Goal: Book appointment/travel/reservation

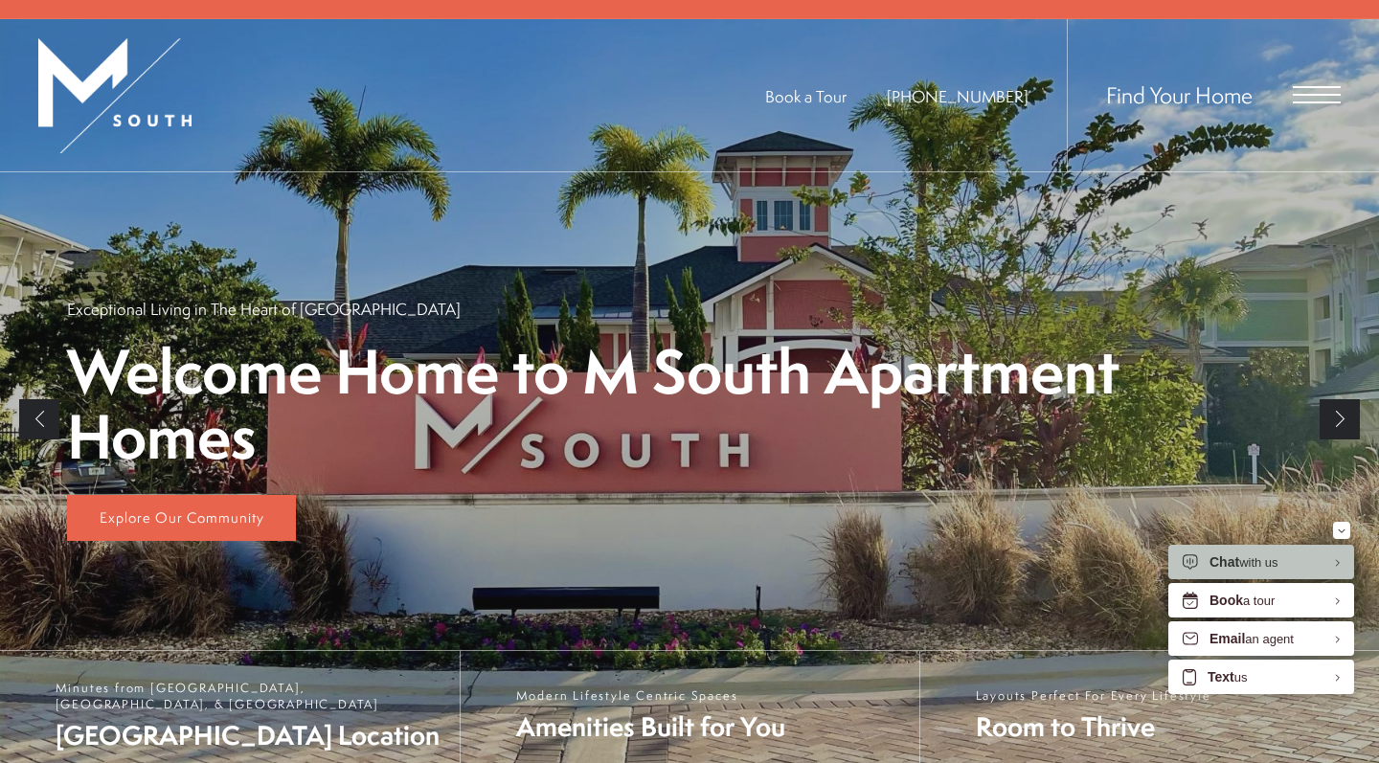
scroll to position [249, 0]
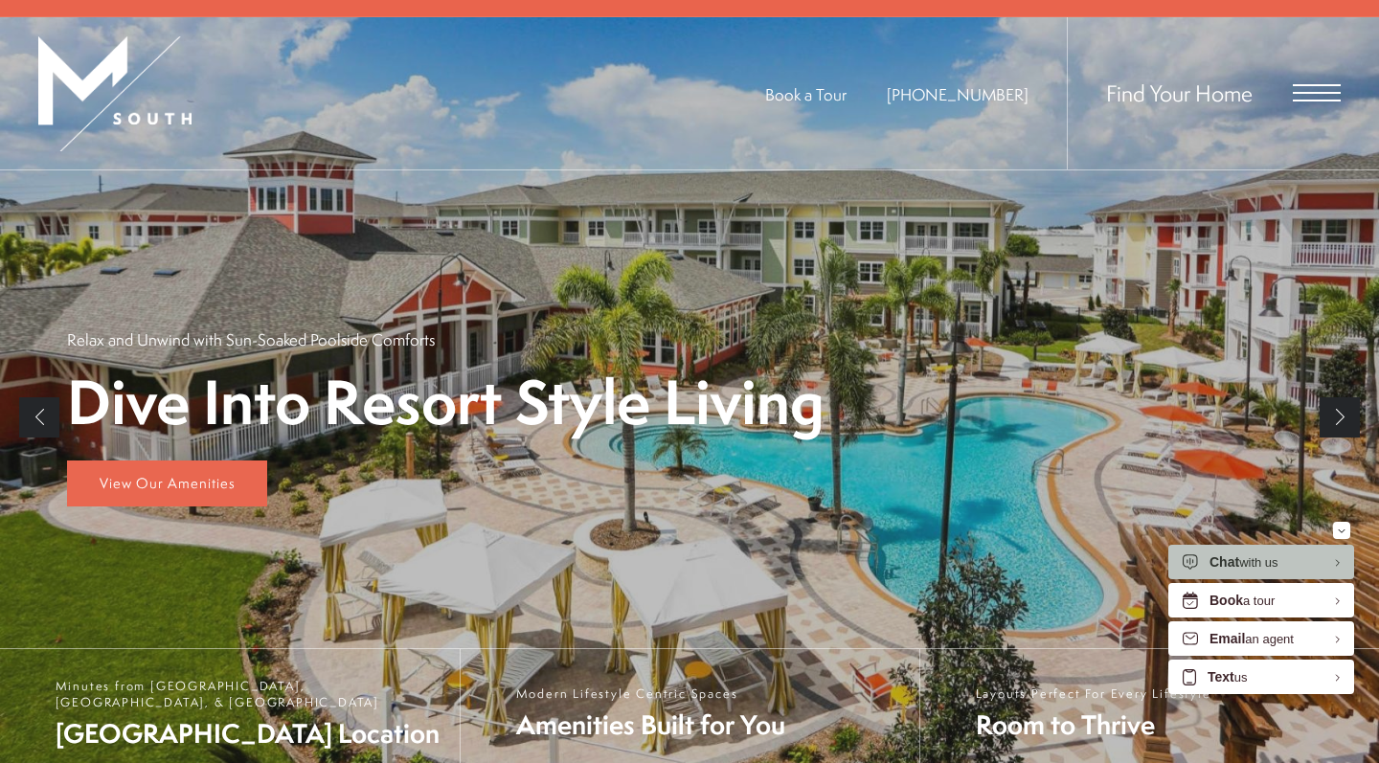
click at [1315, 86] on span "Open Menu" at bounding box center [1317, 92] width 48 height 17
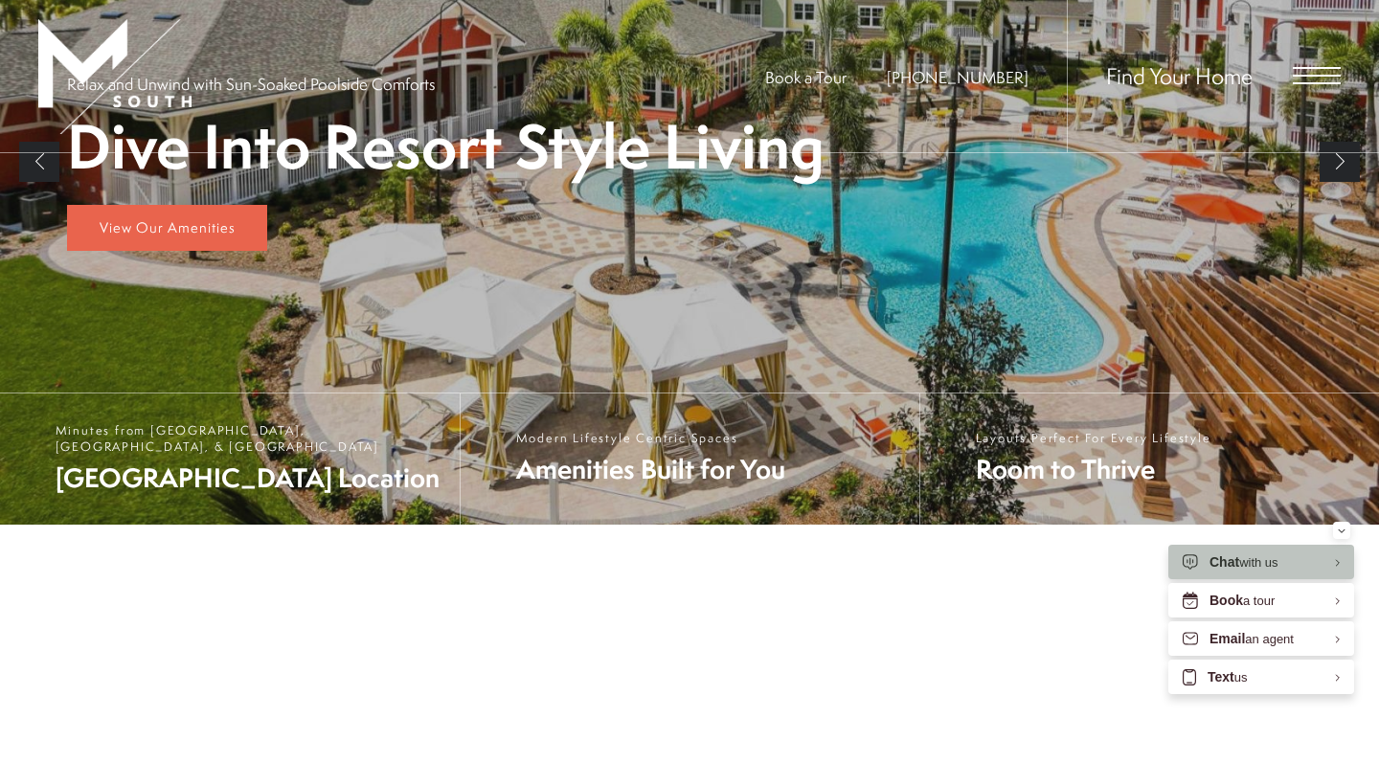
scroll to position [0, 0]
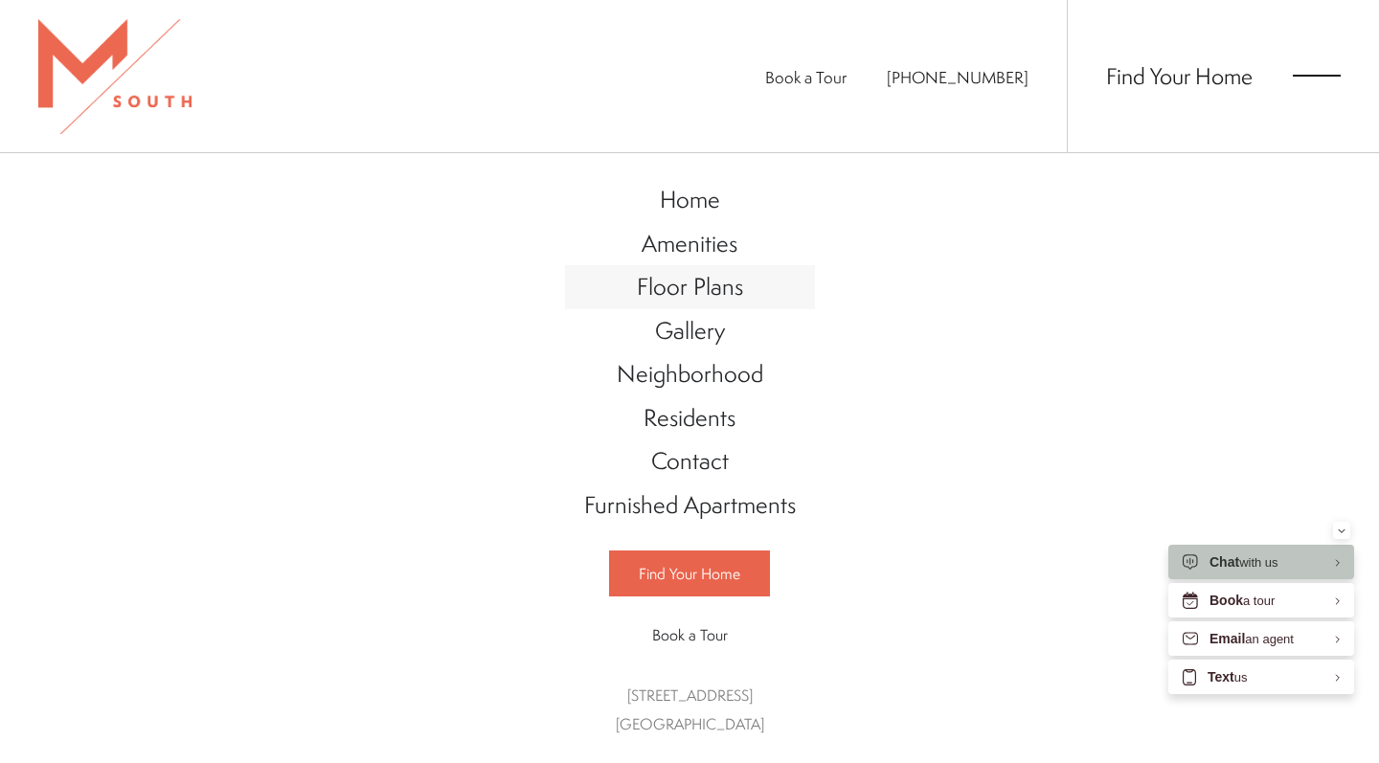
click at [702, 297] on span "Floor Plans" at bounding box center [690, 286] width 106 height 33
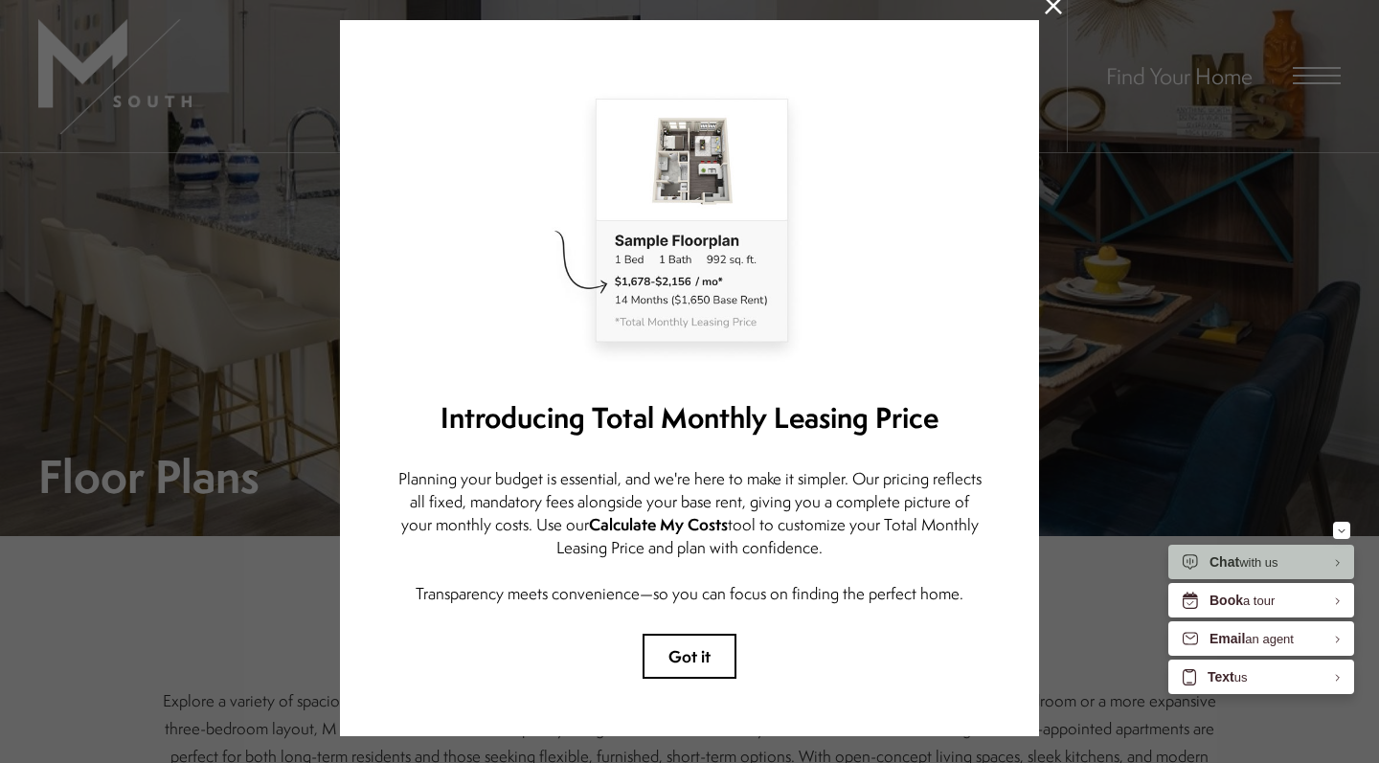
scroll to position [36, 0]
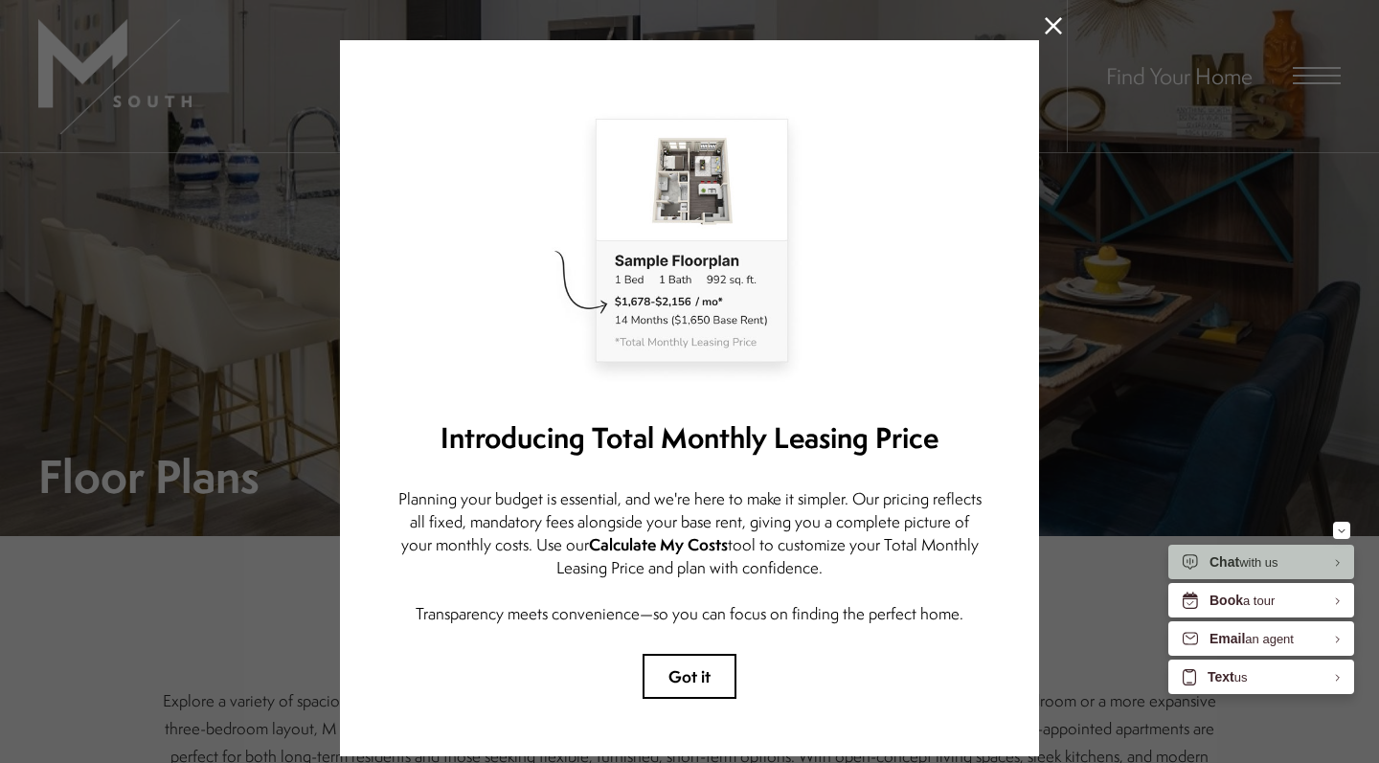
click at [1050, 30] on icon at bounding box center [1053, 25] width 17 height 17
click at [1048, 27] on ul "Book a Tour [PHONE_NUMBER]" at bounding box center [916, 76] width 302 height 152
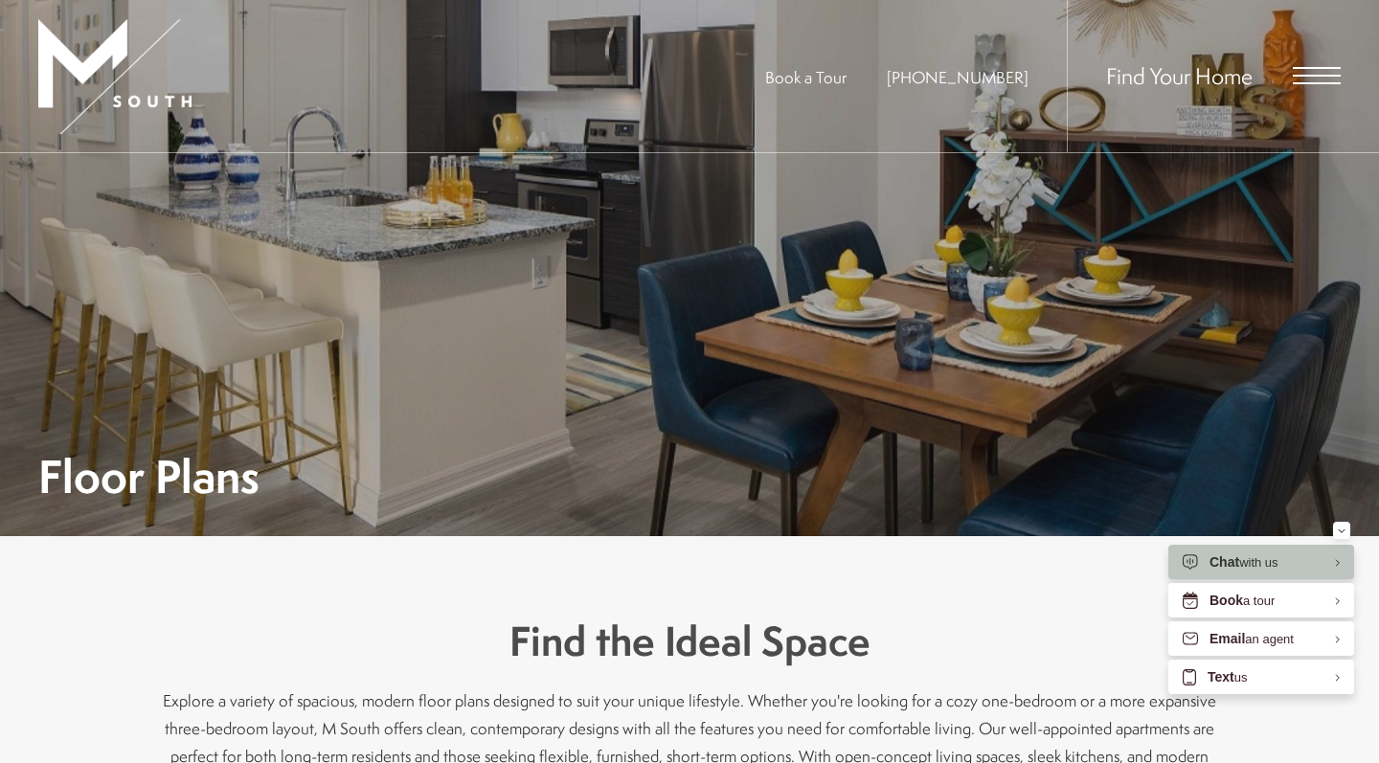
click at [1048, 27] on ul "Book a Tour 813-570-8014" at bounding box center [916, 76] width 302 height 152
click at [1057, 27] on ul "Book a Tour 813-570-8014" at bounding box center [916, 76] width 302 height 152
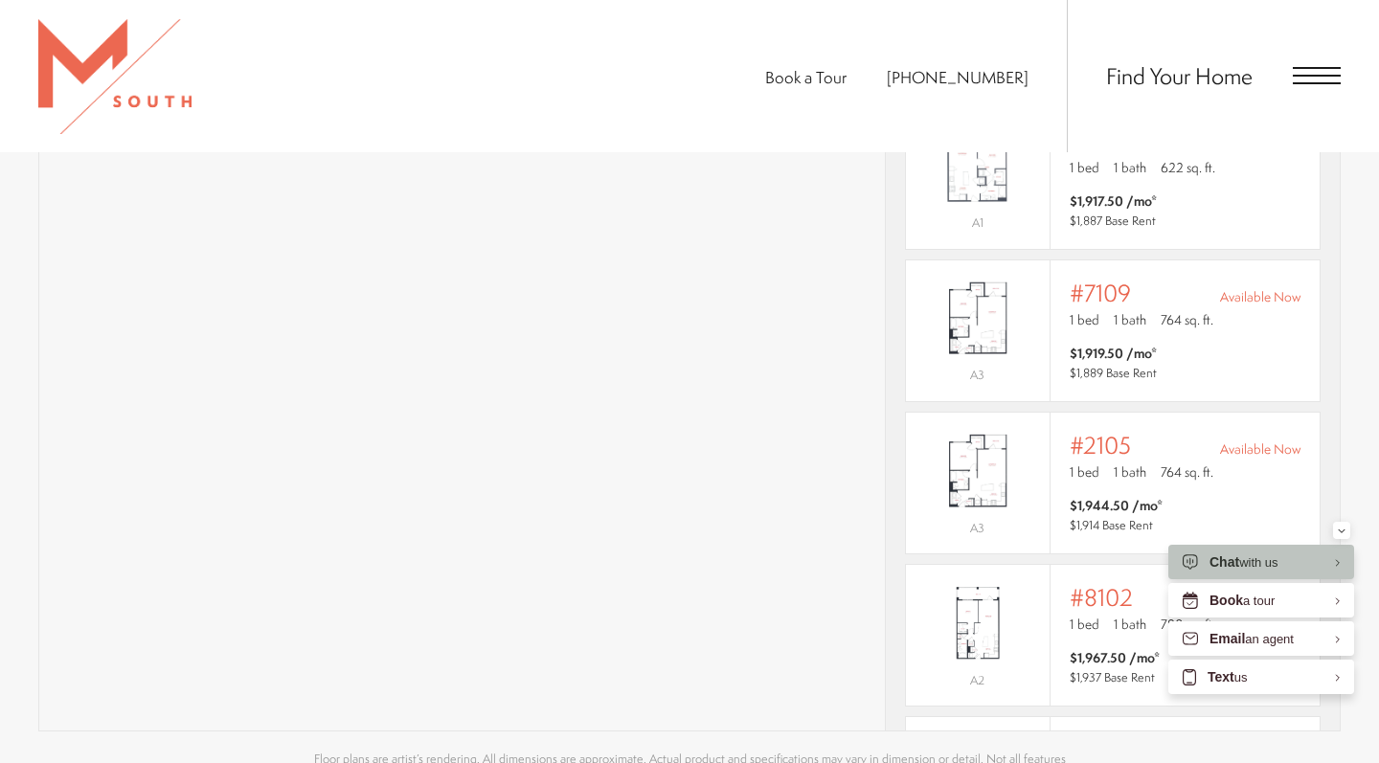
scroll to position [1459, 0]
